Goal: Task Accomplishment & Management: Use online tool/utility

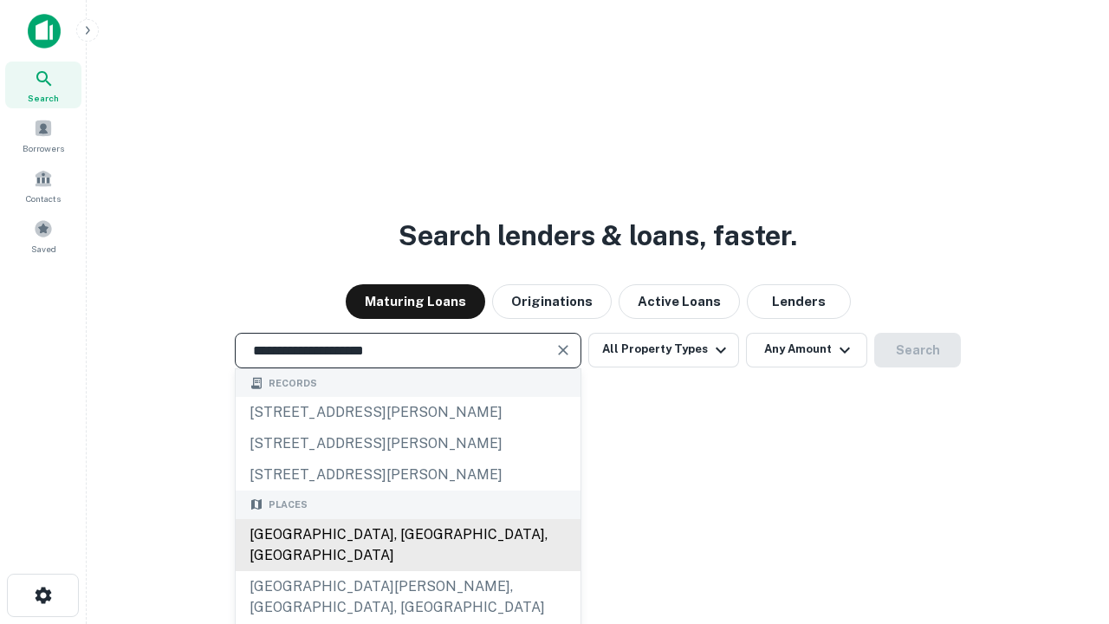
click at [407, 571] on div "[GEOGRAPHIC_DATA], [GEOGRAPHIC_DATA], [GEOGRAPHIC_DATA]" at bounding box center [408, 545] width 345 height 52
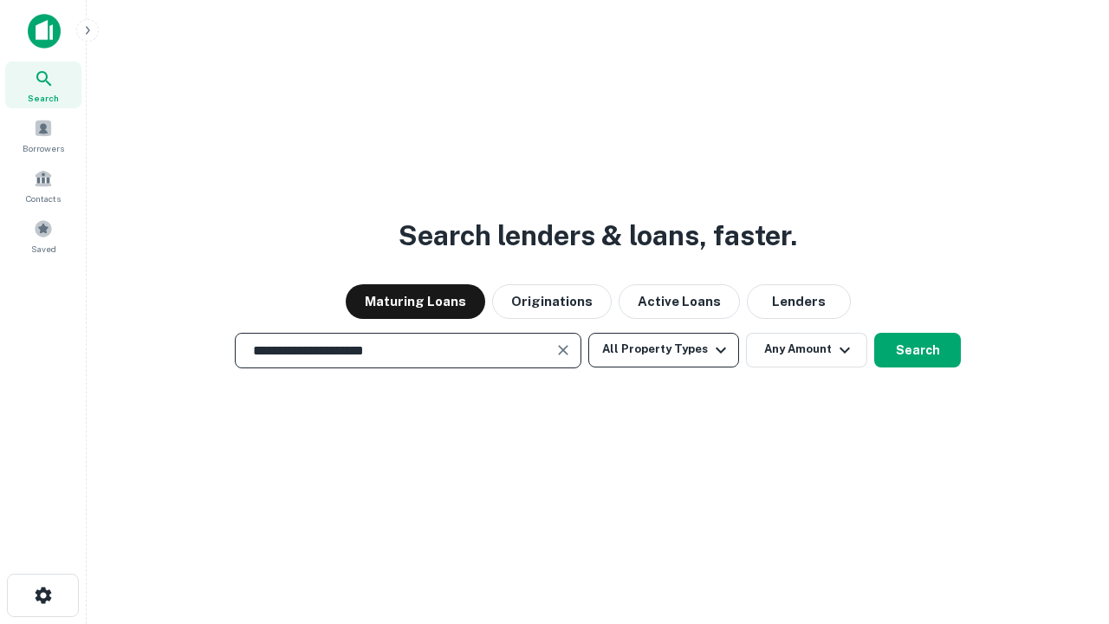
type input "**********"
click at [664, 349] on button "All Property Types" at bounding box center [663, 350] width 151 height 35
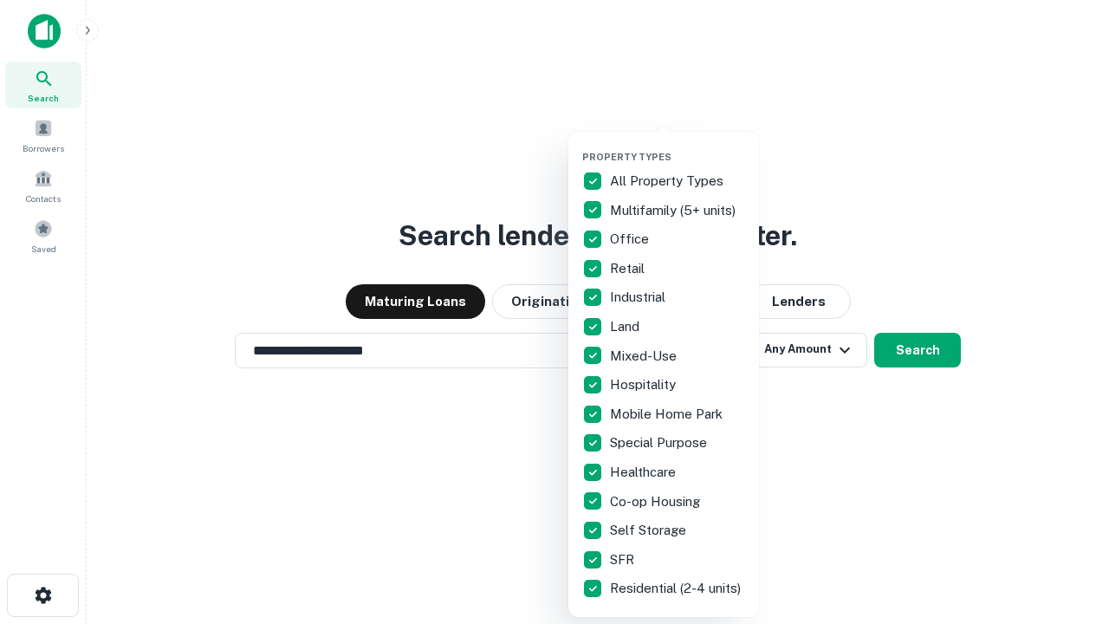
click at [678, 146] on button "button" at bounding box center [677, 146] width 191 height 1
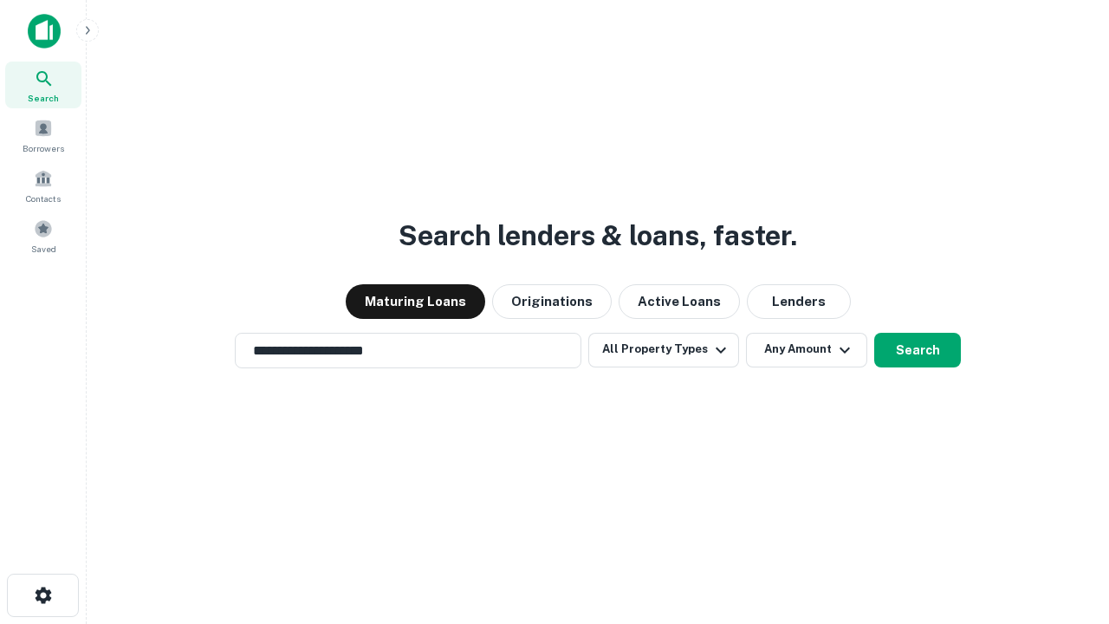
scroll to position [10, 209]
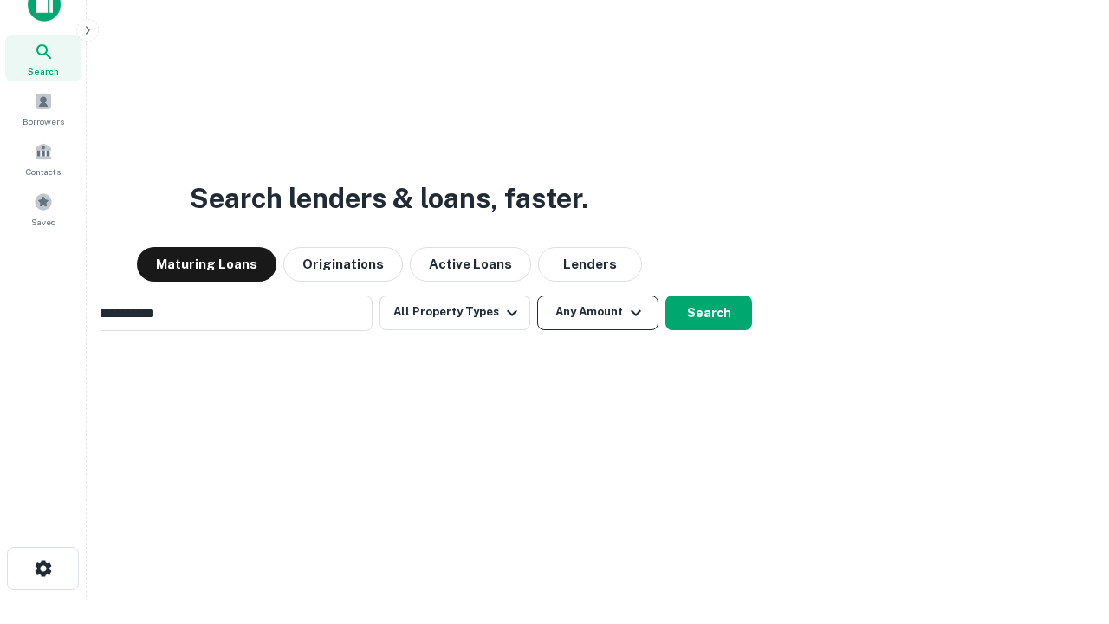
click at [537, 296] on button "Any Amount" at bounding box center [597, 313] width 121 height 35
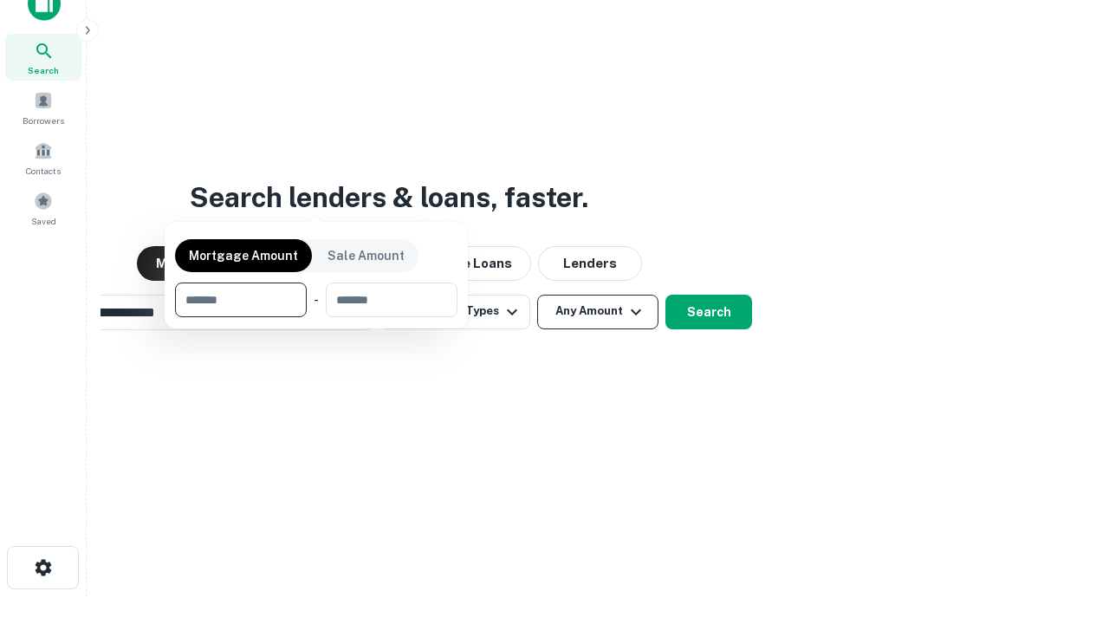
scroll to position [125, 491]
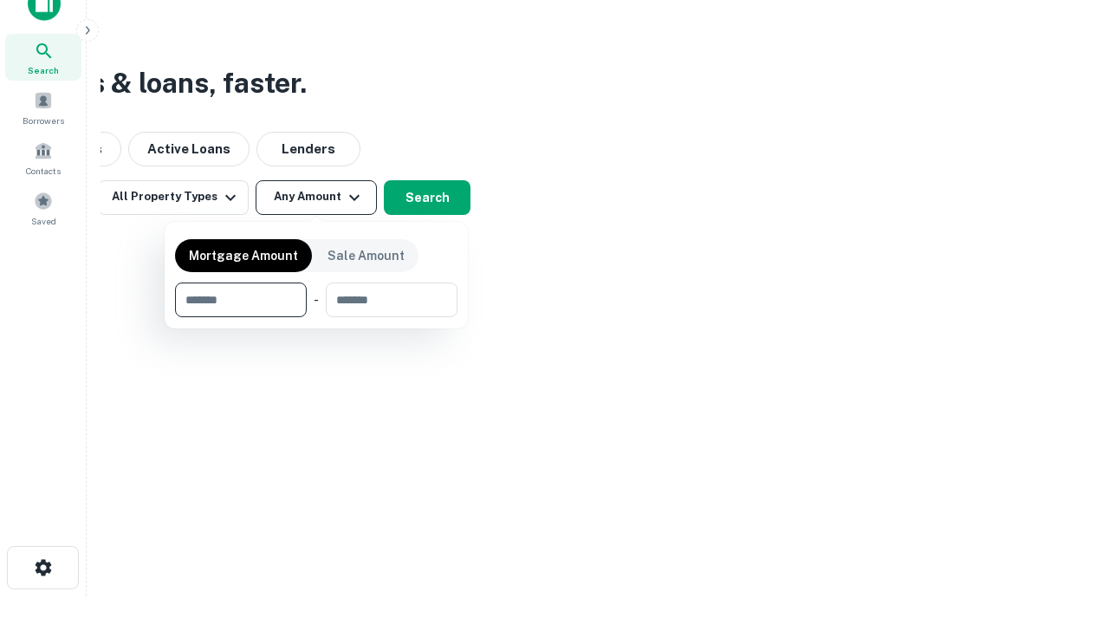
type input "*******"
click at [316, 317] on button "button" at bounding box center [316, 317] width 283 height 1
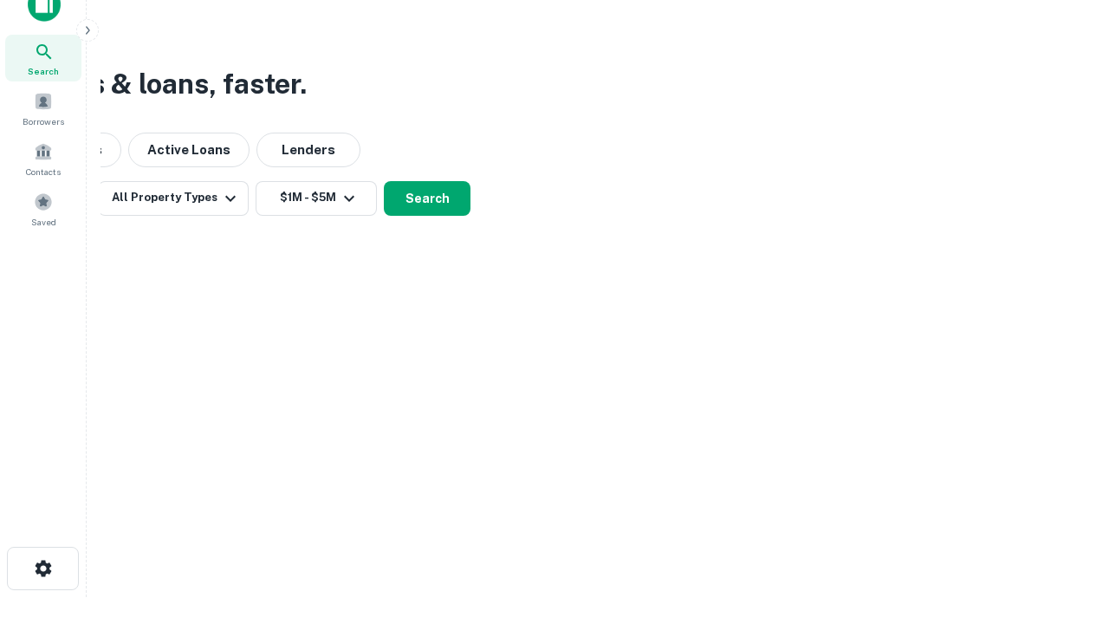
scroll to position [10, 320]
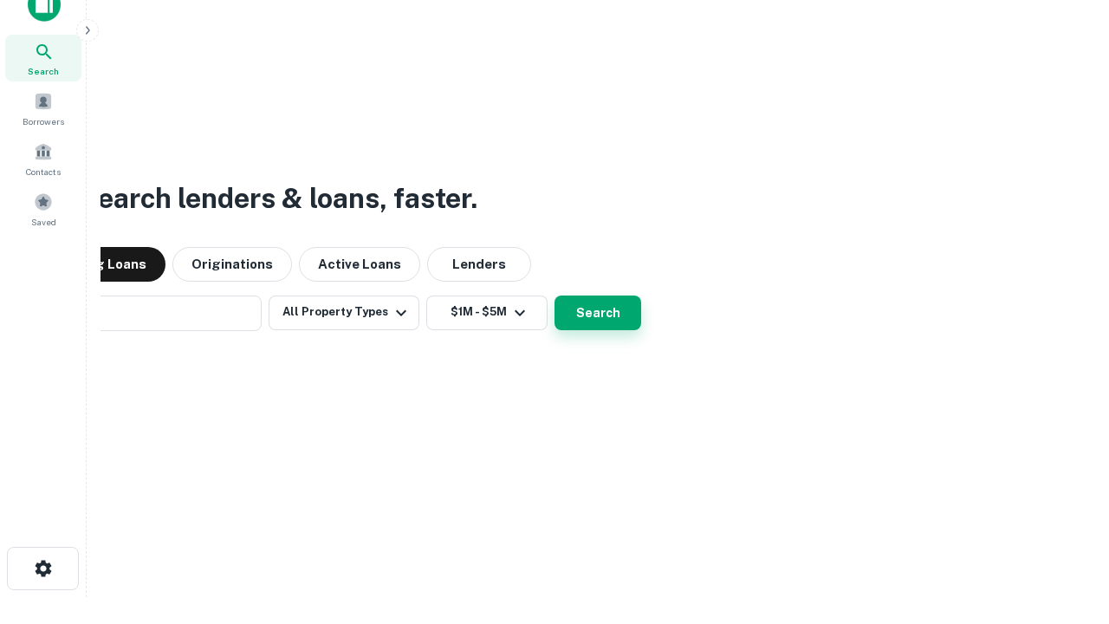
click at [555, 296] on button "Search" at bounding box center [598, 313] width 87 height 35
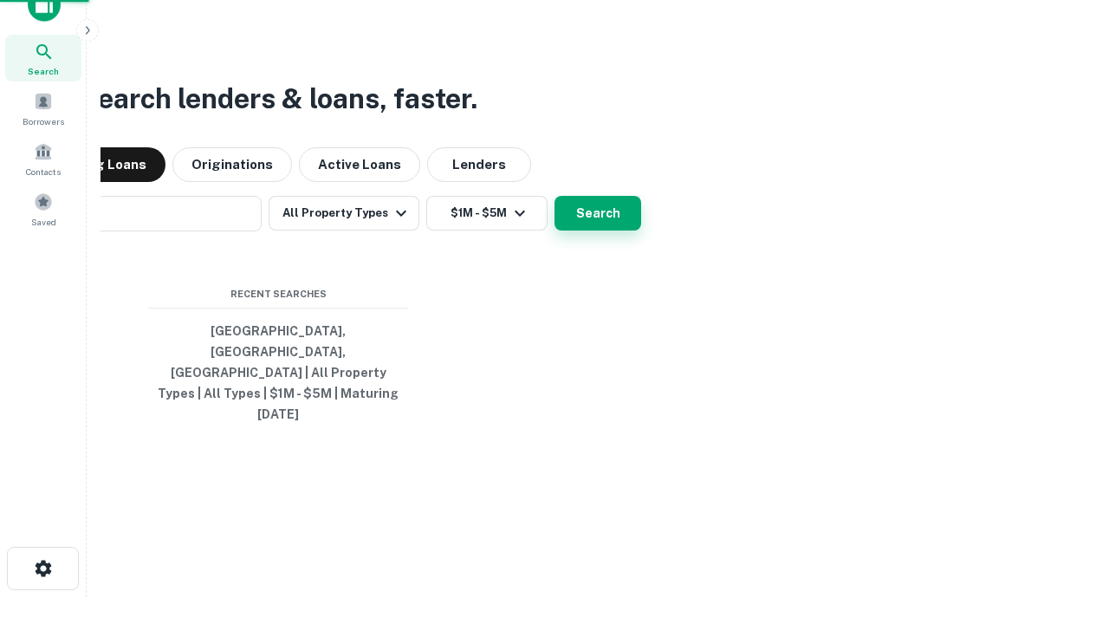
scroll to position [46, 491]
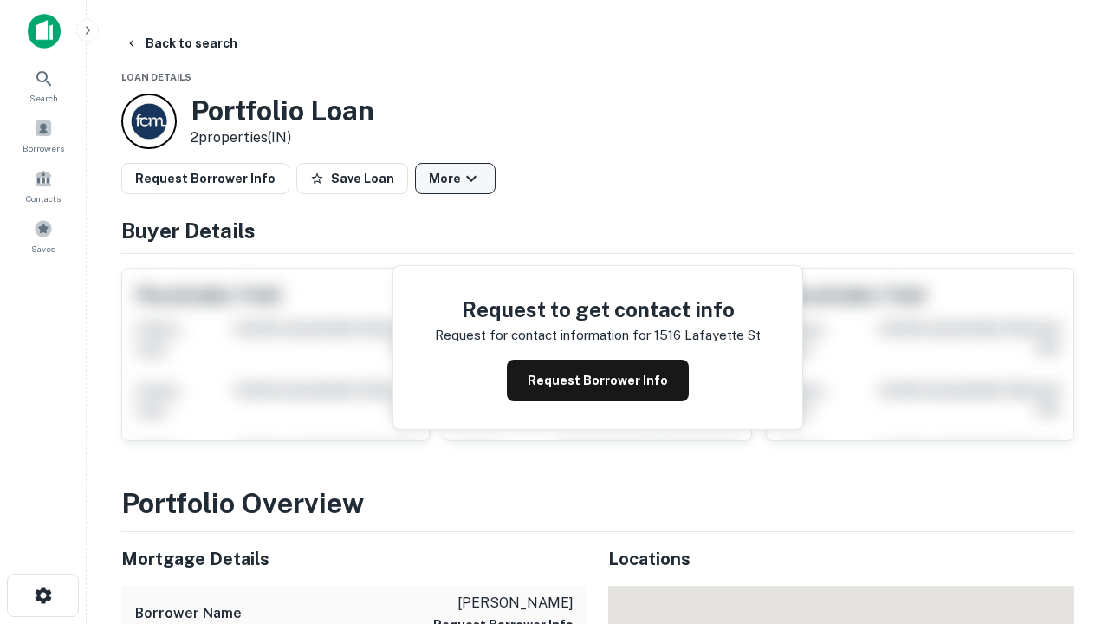
click at [455, 179] on button "More" at bounding box center [455, 178] width 81 height 31
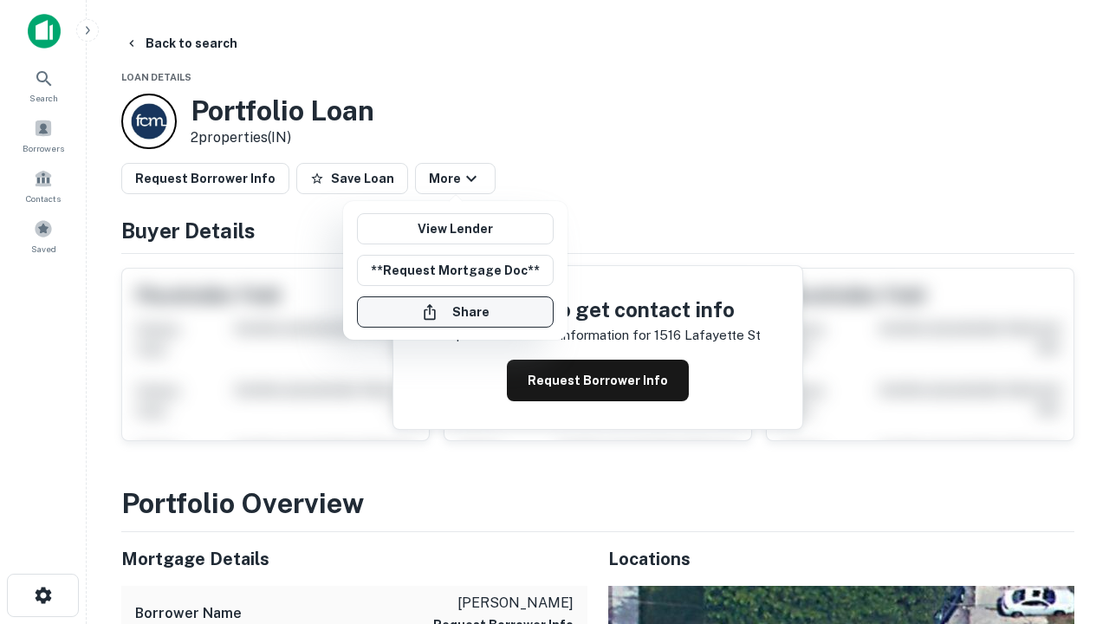
click at [455, 312] on button "Share" at bounding box center [455, 311] width 197 height 31
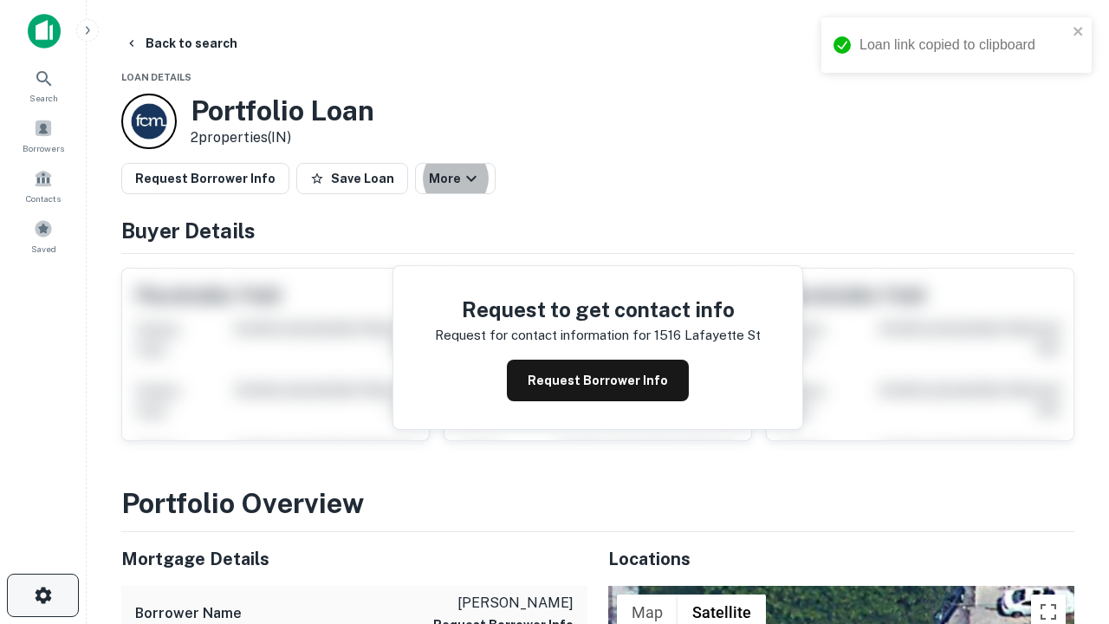
click at [42, 595] on icon "button" at bounding box center [43, 595] width 21 height 21
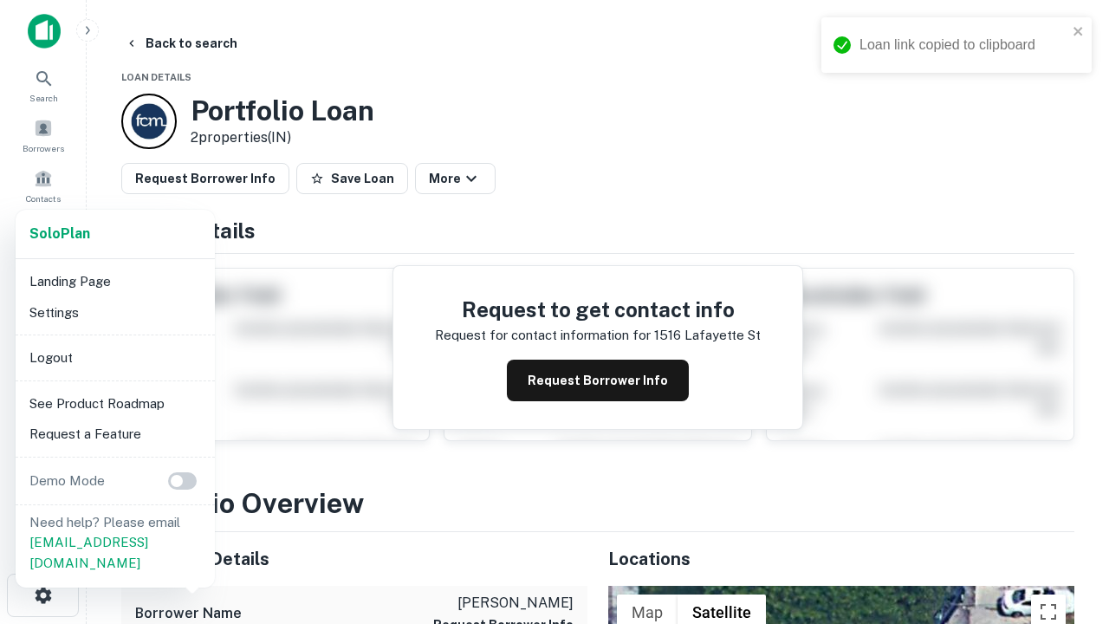
click at [114, 357] on li "Logout" at bounding box center [115, 357] width 185 height 31
